Goal: Transaction & Acquisition: Book appointment/travel/reservation

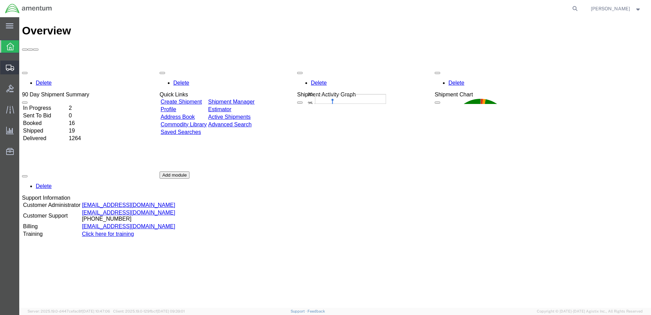
click at [0, 0] on span "Create Shipment" at bounding box center [0, 0] width 0 height 0
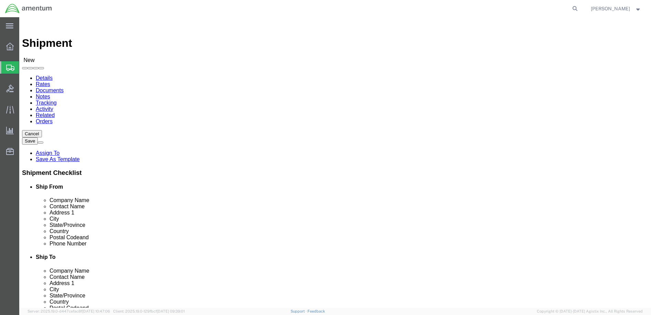
select select
select select "49949"
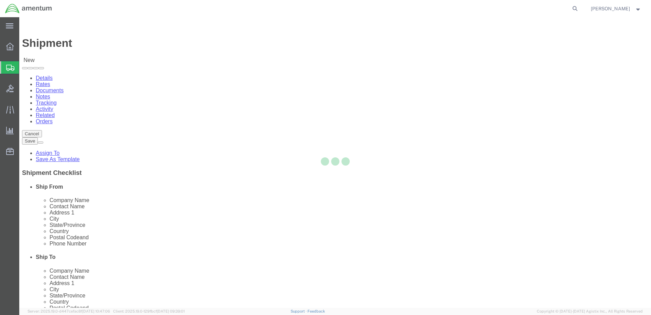
select select "AZ"
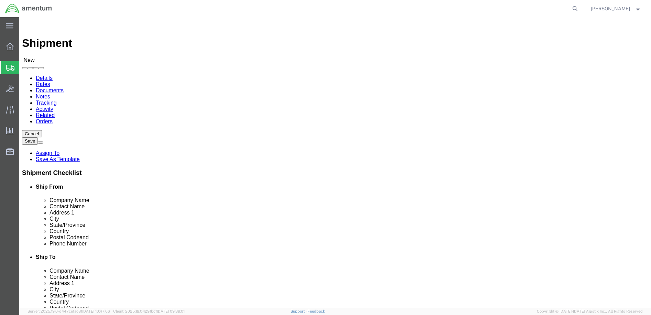
drag, startPoint x: 132, startPoint y: 138, endPoint x: 57, endPoint y: 137, distance: 75.0
click div "Location [GEOGRAPHIC_DATA], [GEOGRAPHIC_DATA] My Profile Location [PHONE_NUMBER…"
type input "[PERSON_NAME]"
drag, startPoint x: 169, startPoint y: 247, endPoint x: 87, endPoint y: 256, distance: 83.0
click input "text"
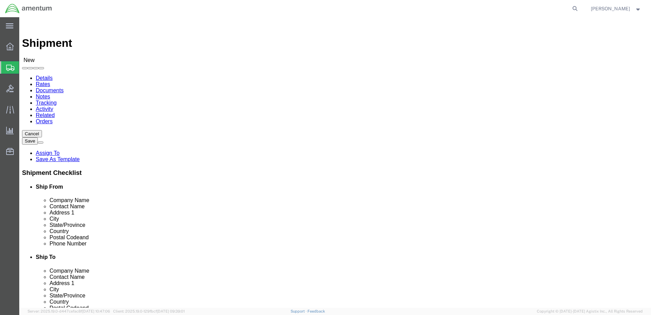
type input "G"
type input "[PERSON_NAME][EMAIL_ADDRESS][PERSON_NAME][DOMAIN_NAME]"
click input "text"
type input "[PHONE_NUMBER]"
click input "text"
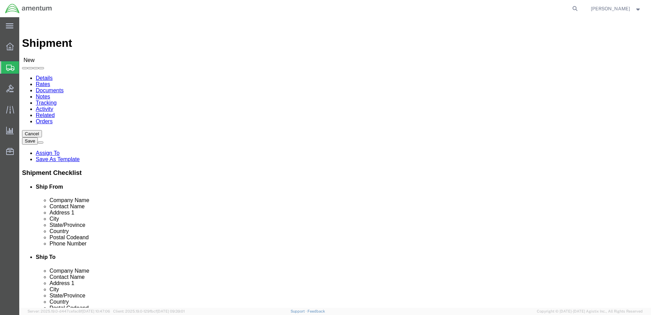
drag, startPoint x: 358, startPoint y: 127, endPoint x: 324, endPoint y: 126, distance: 34.1
click div "Company Name [PERSON_NAME]"
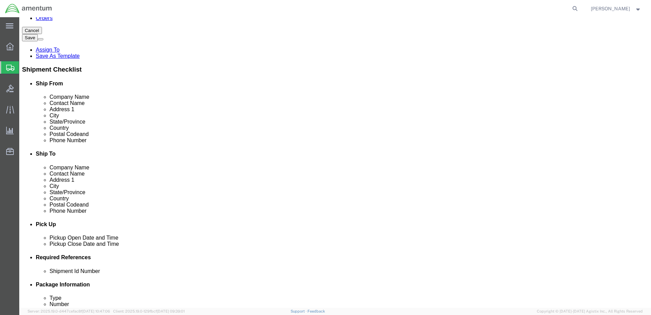
scroll to position [0, 0]
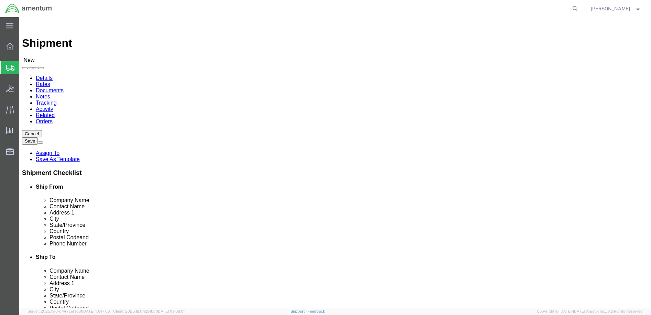
drag, startPoint x: 375, startPoint y: 132, endPoint x: 343, endPoint y: 130, distance: 32.5
click input "TULLAHOMA"
type input "T"
click input "text"
type input "T"
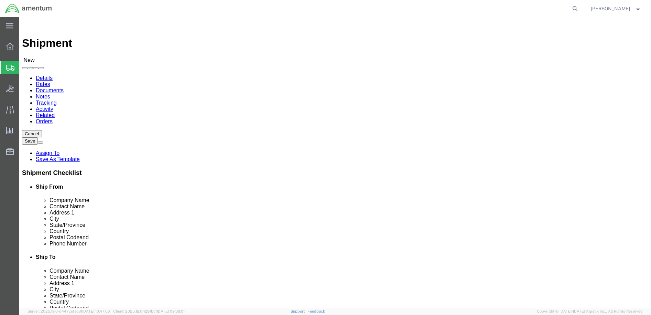
scroll to position [1548, 0]
click input "Ship To Location / Company Name : This field is required."
type input "[US_STATE] [PERSON_NAME] AVIATION LLC"
type input "[PERSON_NAME]"
type input "[STREET_ADDRESS][PERSON_NAME]"
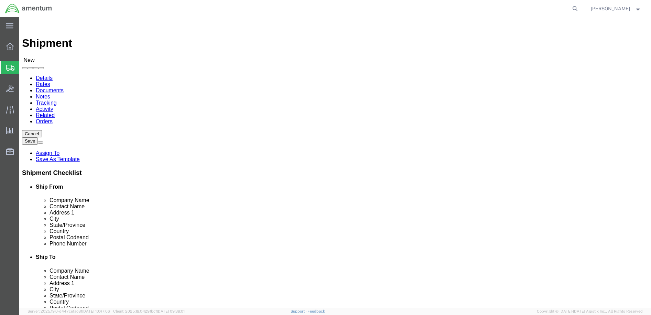
type input "TULLAHOMA"
click input "Postal Code"
type input "37388"
click input "text"
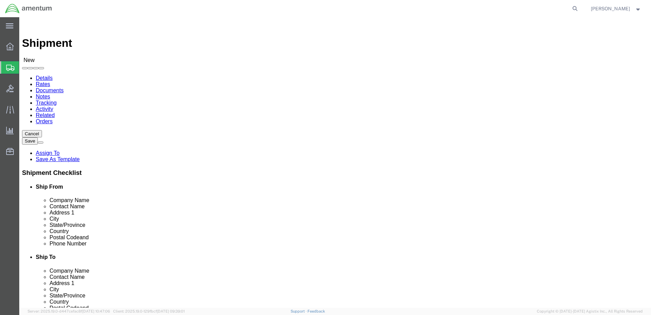
type input "[PHONE_NUMBER]"
type input "G"
type input "[EMAIL_ADDRESS][DOMAIN_NAME]"
checkbox input "true"
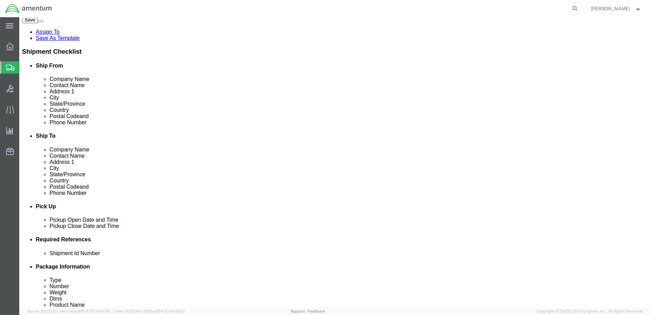
scroll to position [138, 0]
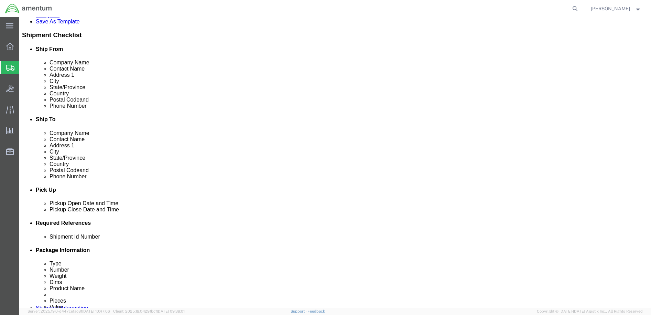
click div "[DATE] 1:00 PM"
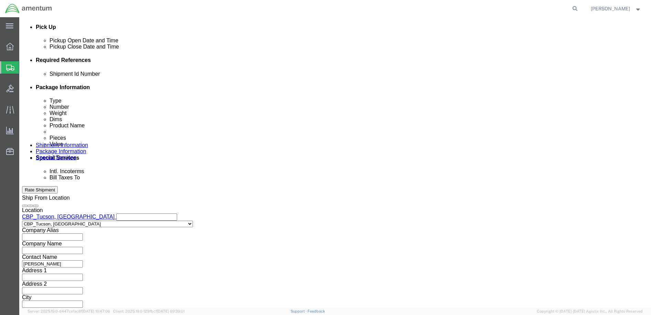
type input "3:00 PM"
click button "Apply"
click button "Add reference"
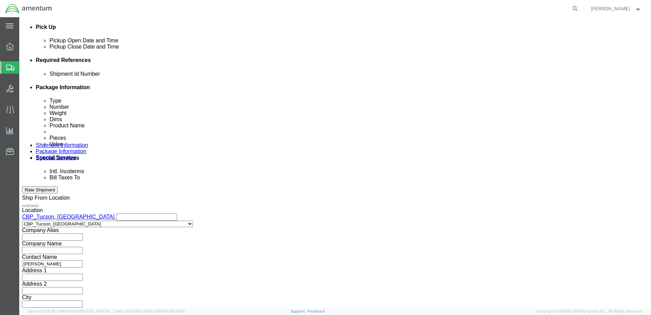
click input "text"
type input "s"
type input "DOC 52340015/SB5064-103"
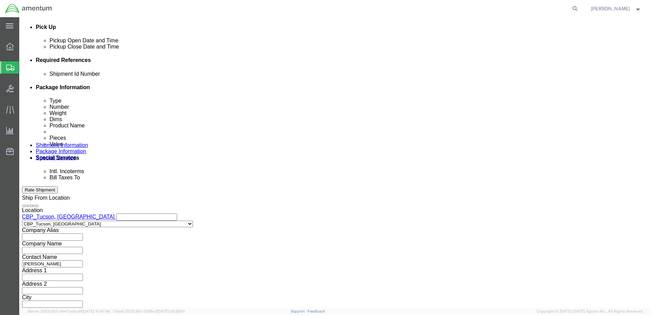
click select "Select Account Type Activity ID Airline Appointment Number ASN Batch Request # …"
select select "CUSTREF"
click select "Select Account Type Activity ID Airline Appointment Number ASN Batch Request # …"
drag, startPoint x: 134, startPoint y: 122, endPoint x: 109, endPoint y: 139, distance: 30.4
click input "text"
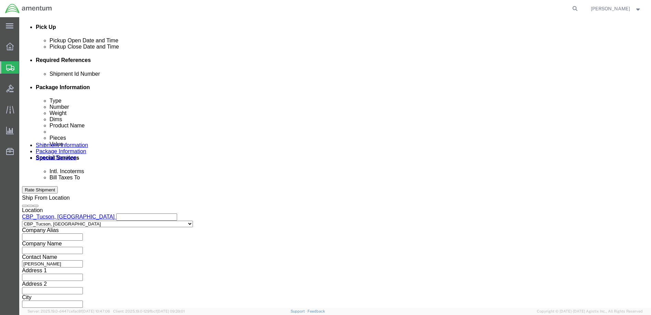
scroll to position [0, 2]
drag, startPoint x: 87, startPoint y: 120, endPoint x: 157, endPoint y: 128, distance: 69.6
click div "Shipment Id Number DOC 52340015/SB5064-103"
paste input "DOC 52340015/SB5064-103"
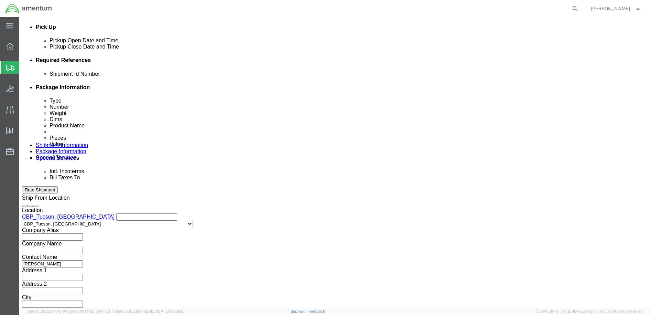
scroll to position [0, 6]
type input "DOC 52340015/SB5064-103"
click select "Select Account Type Activity ID Airline Appointment Number ASN Batch Request # …"
select select "DEPT"
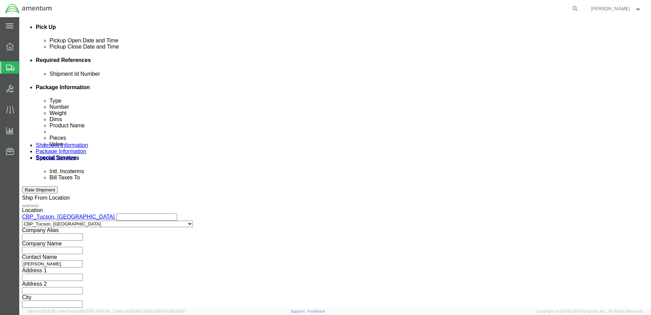
click select "Select Account Type Activity ID Airline Appointment Number ASN Batch Request # …"
click input "text"
type input "CBP"
click select "Select Account Type Activity ID Airline Appointment Number ASN Batch Request # …"
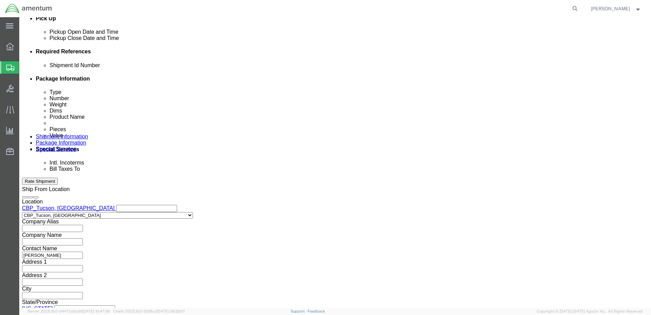
scroll to position [313, 0]
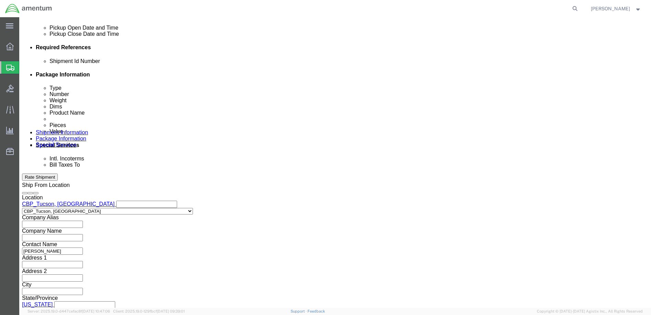
click select "Select Account Type Activity ID Airline Appointment Number ASN Batch Request # …"
select select "PROJNUM"
click select "Select Account Type Activity ID Airline Appointment Number ASN Batch Request # …"
click input "text"
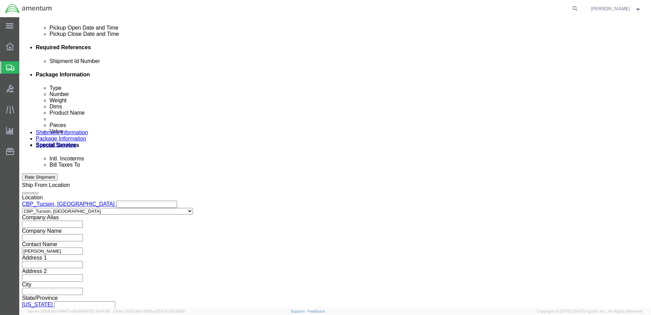
type input "6118.03.03.2219.000.WTU.0000"
click button "Continue"
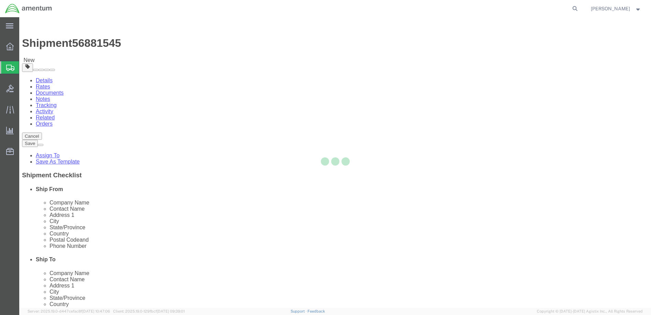
select select "CBOX"
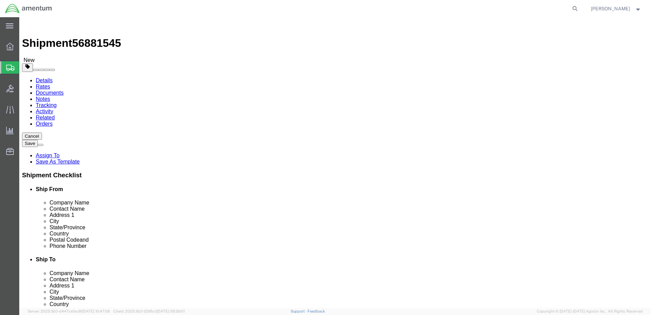
click input "text"
type input "8"
type input "3"
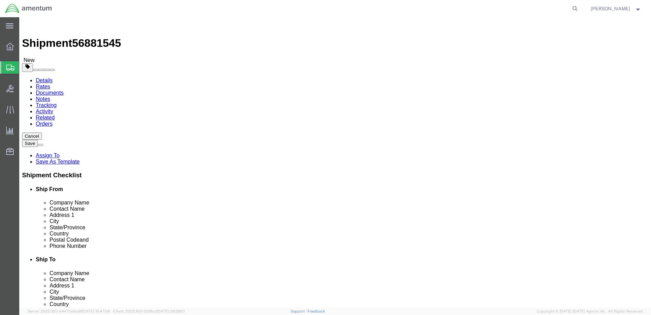
click link "Add Content"
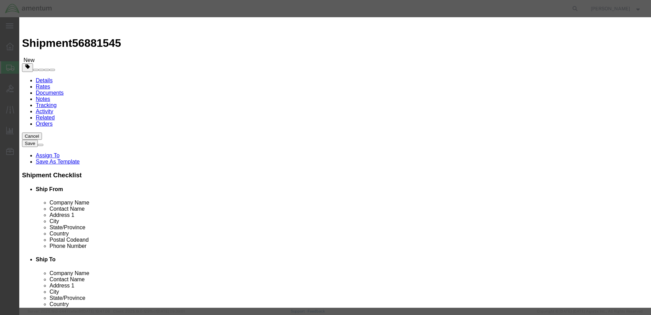
click input "text"
type input "ACFT PART"
select select "US"
drag, startPoint x: 212, startPoint y: 67, endPoint x: 198, endPoint y: 66, distance: 14.1
drag, startPoint x: 200, startPoint y: 66, endPoint x: 195, endPoint y: 67, distance: 4.9
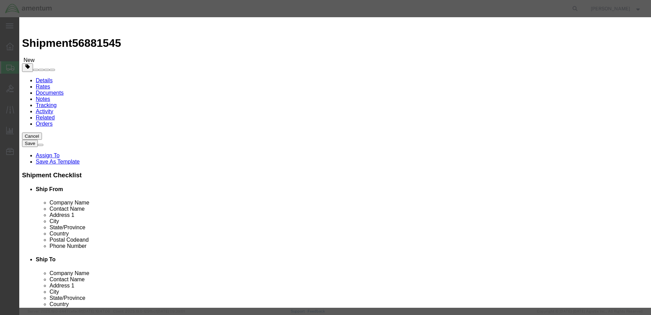
click div "0"
drag, startPoint x: 211, startPoint y: 78, endPoint x: 198, endPoint y: 75, distance: 13.7
click input "text"
drag, startPoint x: 203, startPoint y: 65, endPoint x: 198, endPoint y: 67, distance: 5.2
click input "0"
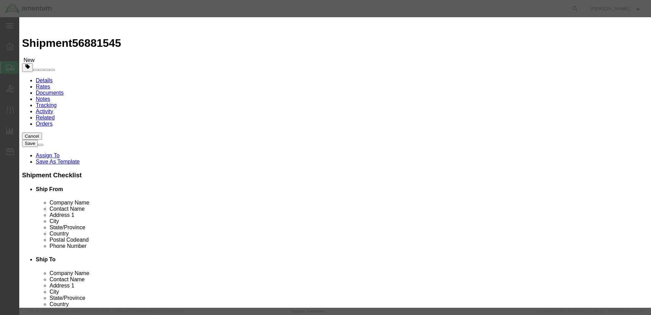
type input "4"
click input "text"
type input "2563.44"
select select "USD"
click textarea
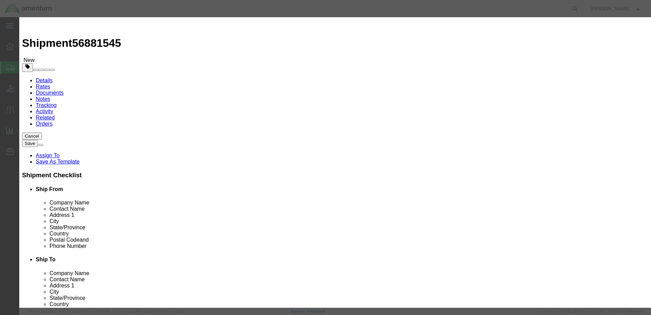
type textarea "4 EACH BEARINGSS, SB5064-103"
click select "Select 50 55 60 65 70 85 92.5 100 125 175 250 300 400"
select select "92.5"
click select "Select 50 55 60 65 70 85 92.5 100 125 175 250 300 400"
click button "Save & Close"
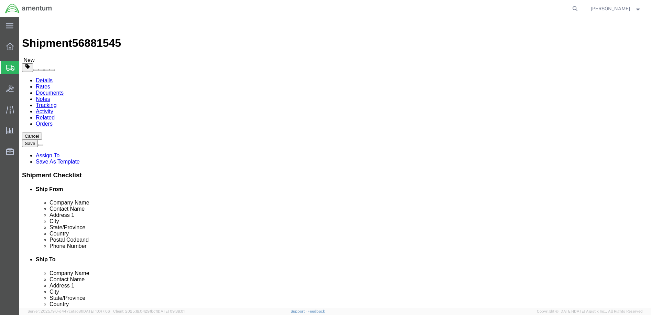
click button "Continue"
click button "Rate Shipment"
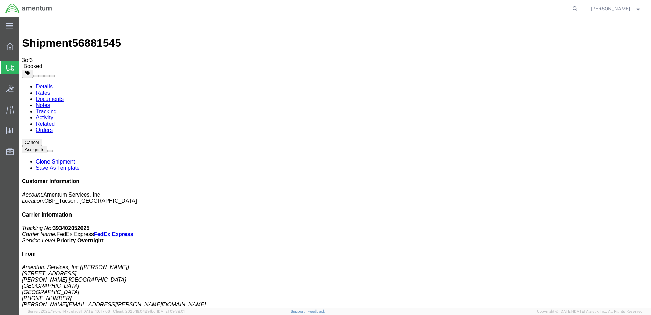
click at [626, 9] on span "[PERSON_NAME]" at bounding box center [610, 9] width 39 height 8
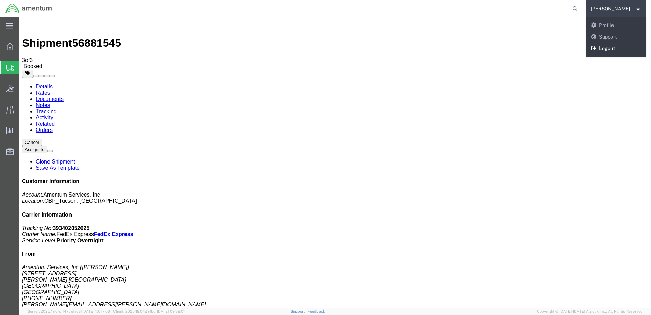
click at [617, 46] on link "Logout" at bounding box center [616, 49] width 61 height 12
